Goal: Navigation & Orientation: Find specific page/section

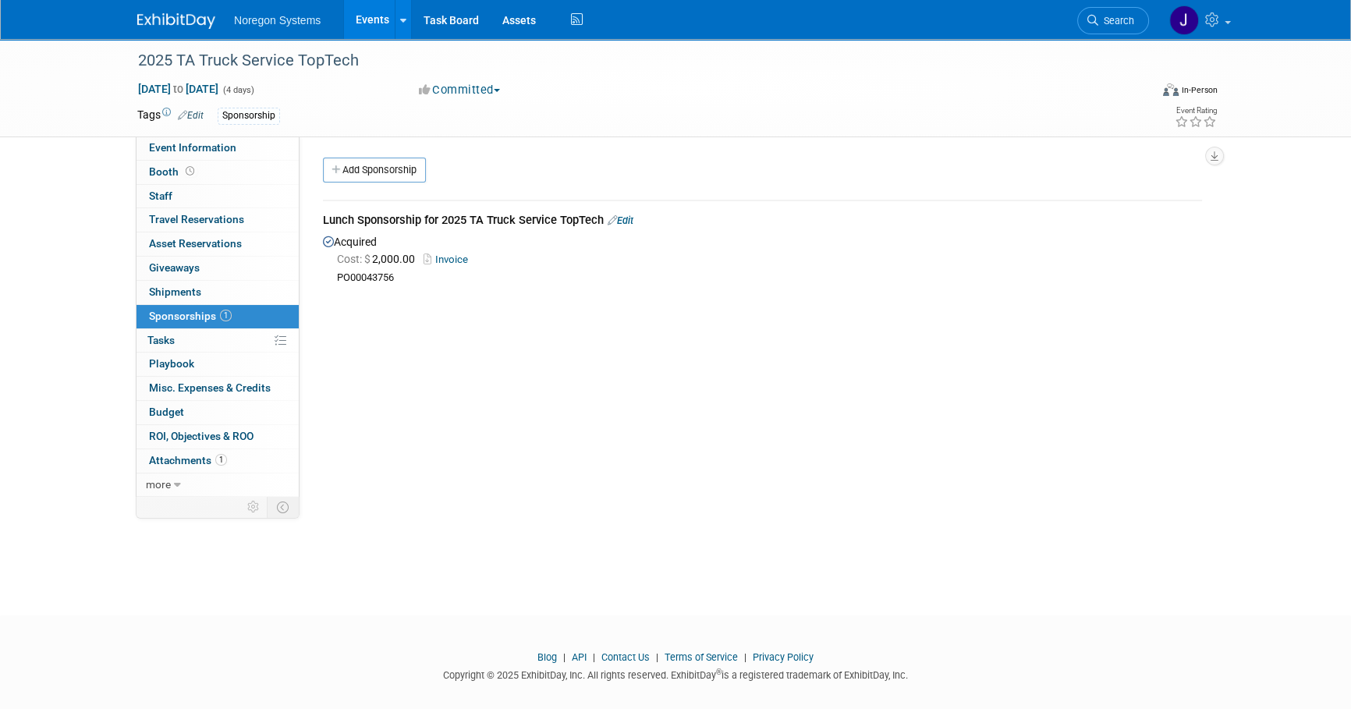
click at [190, 17] on img at bounding box center [176, 21] width 78 height 16
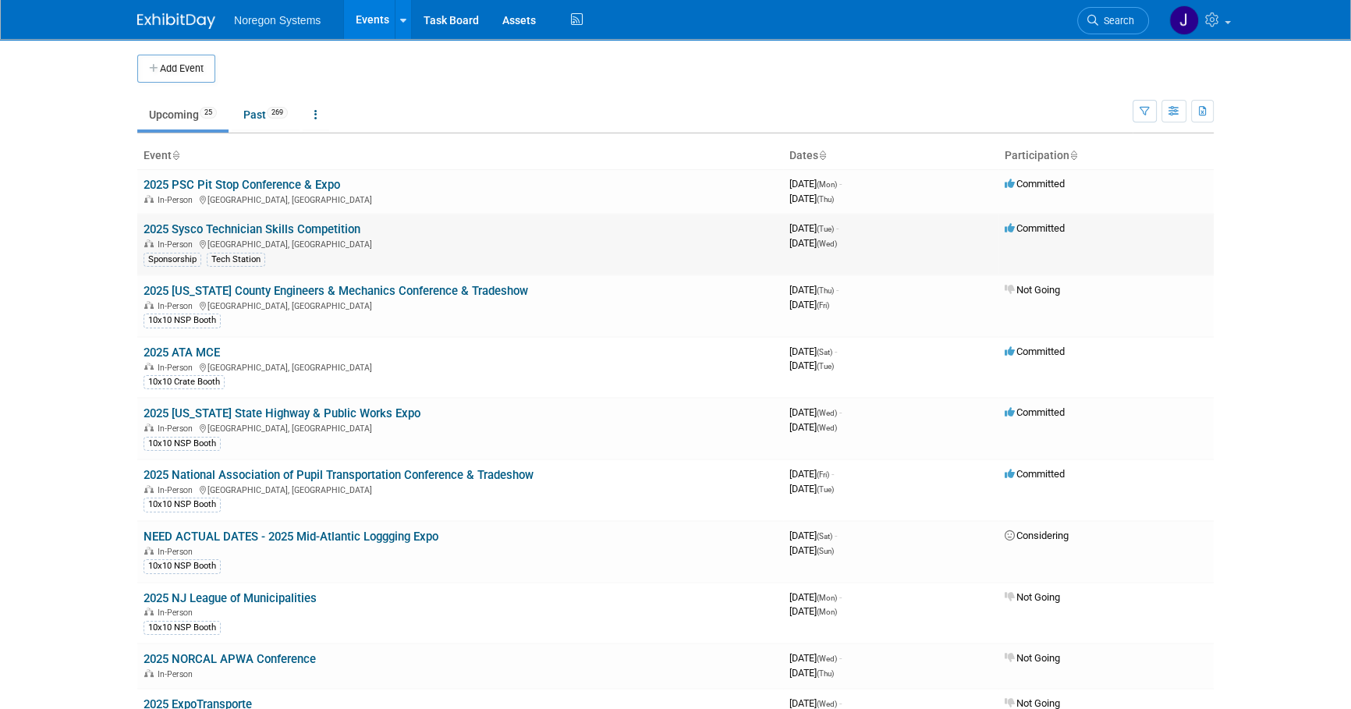
drag, startPoint x: 213, startPoint y: 229, endPoint x: 222, endPoint y: 234, distance: 10.5
click at [213, 229] on link "2025 Sysco Technician Skills Competition" at bounding box center [252, 229] width 217 height 14
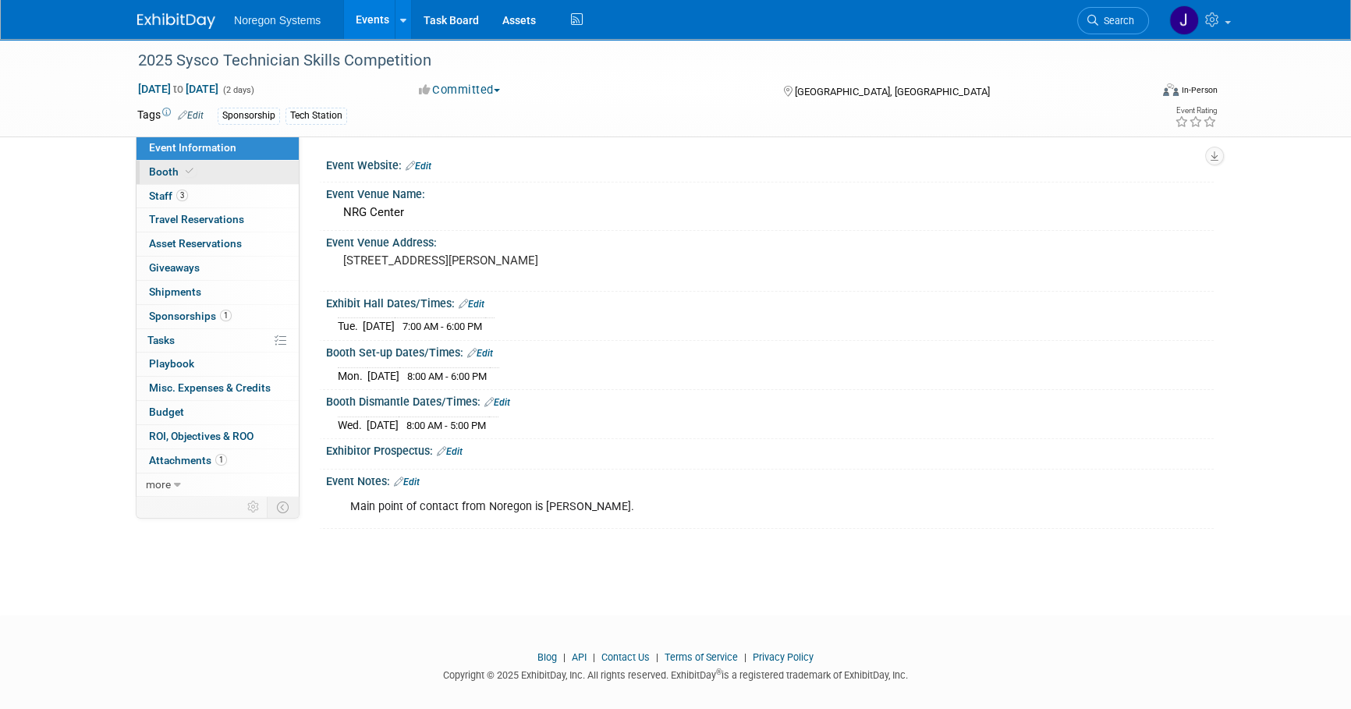
click at [247, 178] on link "Booth" at bounding box center [218, 172] width 162 height 23
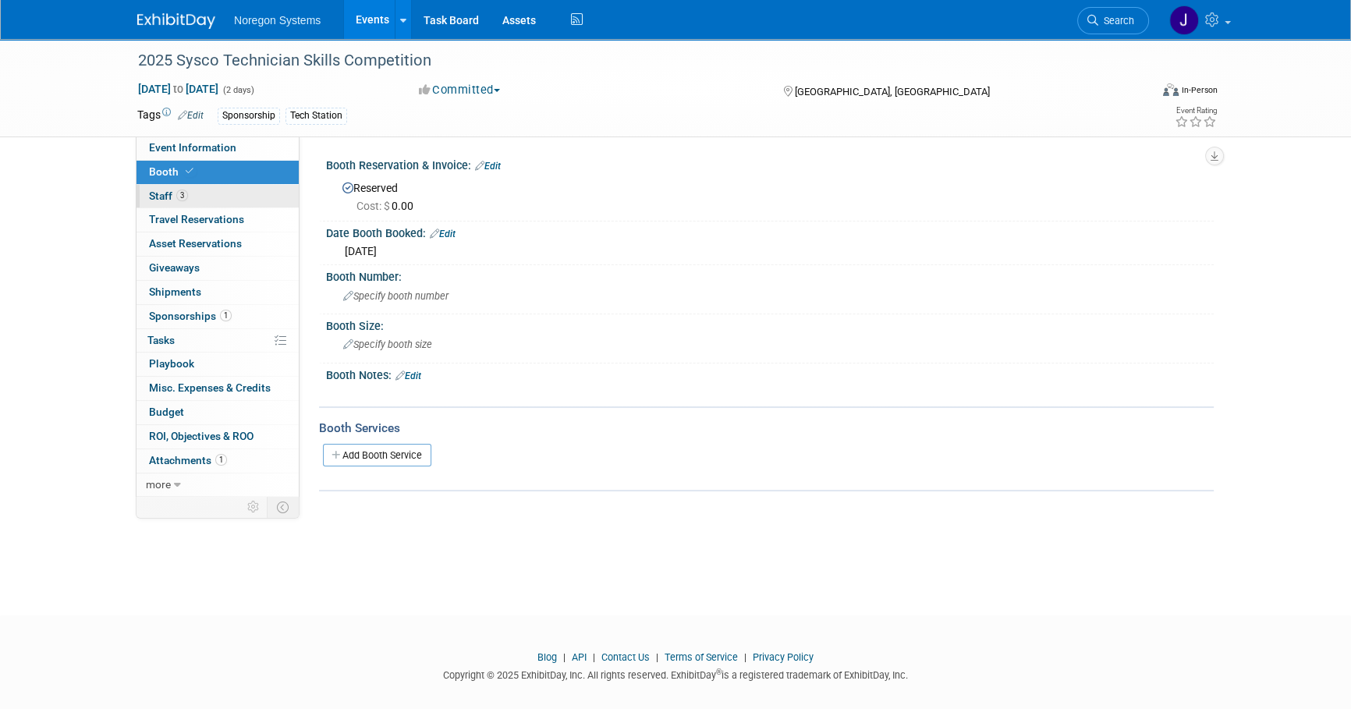
click at [234, 203] on link "3 Staff 3" at bounding box center [218, 196] width 162 height 23
